Goal: Task Accomplishment & Management: Use online tool/utility

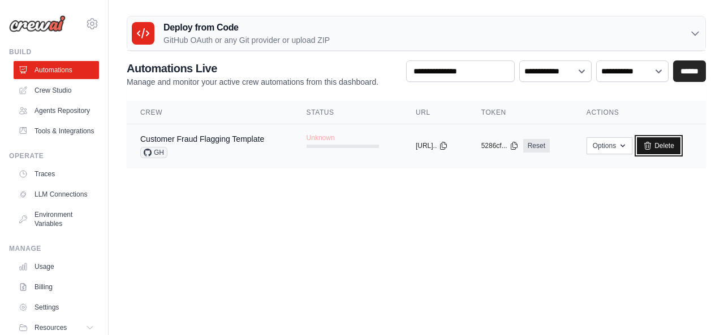
click at [663, 151] on link "Delete" at bounding box center [659, 145] width 44 height 17
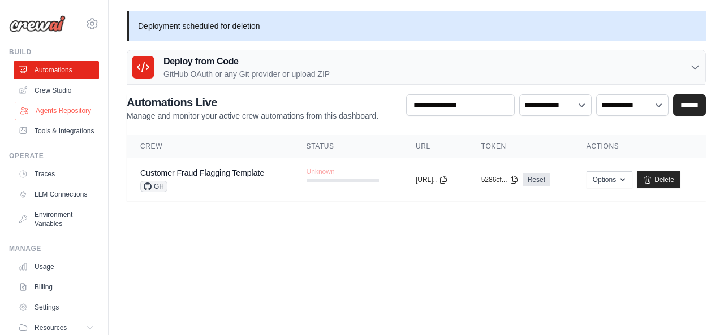
click at [57, 117] on link "Agents Repository" at bounding box center [57, 111] width 85 height 18
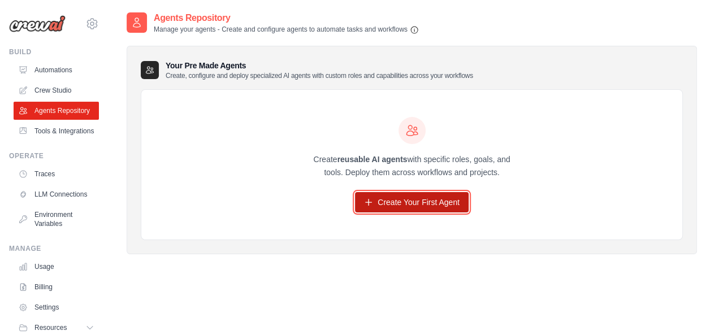
click at [406, 205] on link "Create Your First Agent" at bounding box center [412, 202] width 114 height 20
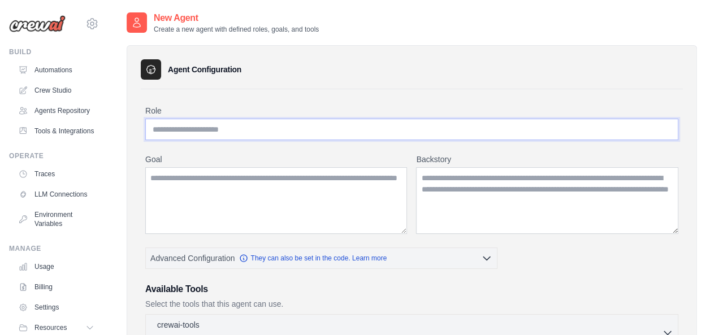
click at [305, 131] on input "Role" at bounding box center [411, 129] width 533 height 21
type input "**********"
click at [304, 190] on textarea "Goal" at bounding box center [276, 200] width 262 height 67
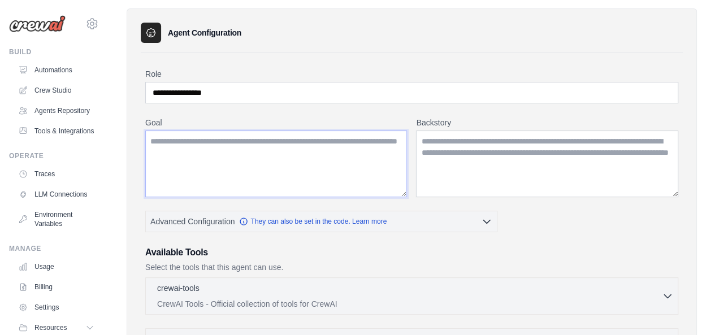
scroll to position [41, 0]
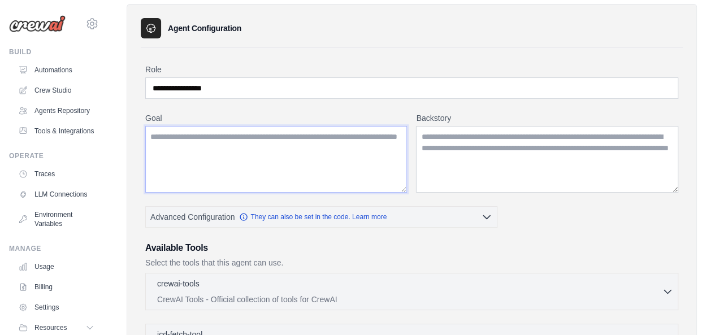
click at [288, 154] on textarea "Goal" at bounding box center [276, 159] width 262 height 67
